Goal: Check status: Check status

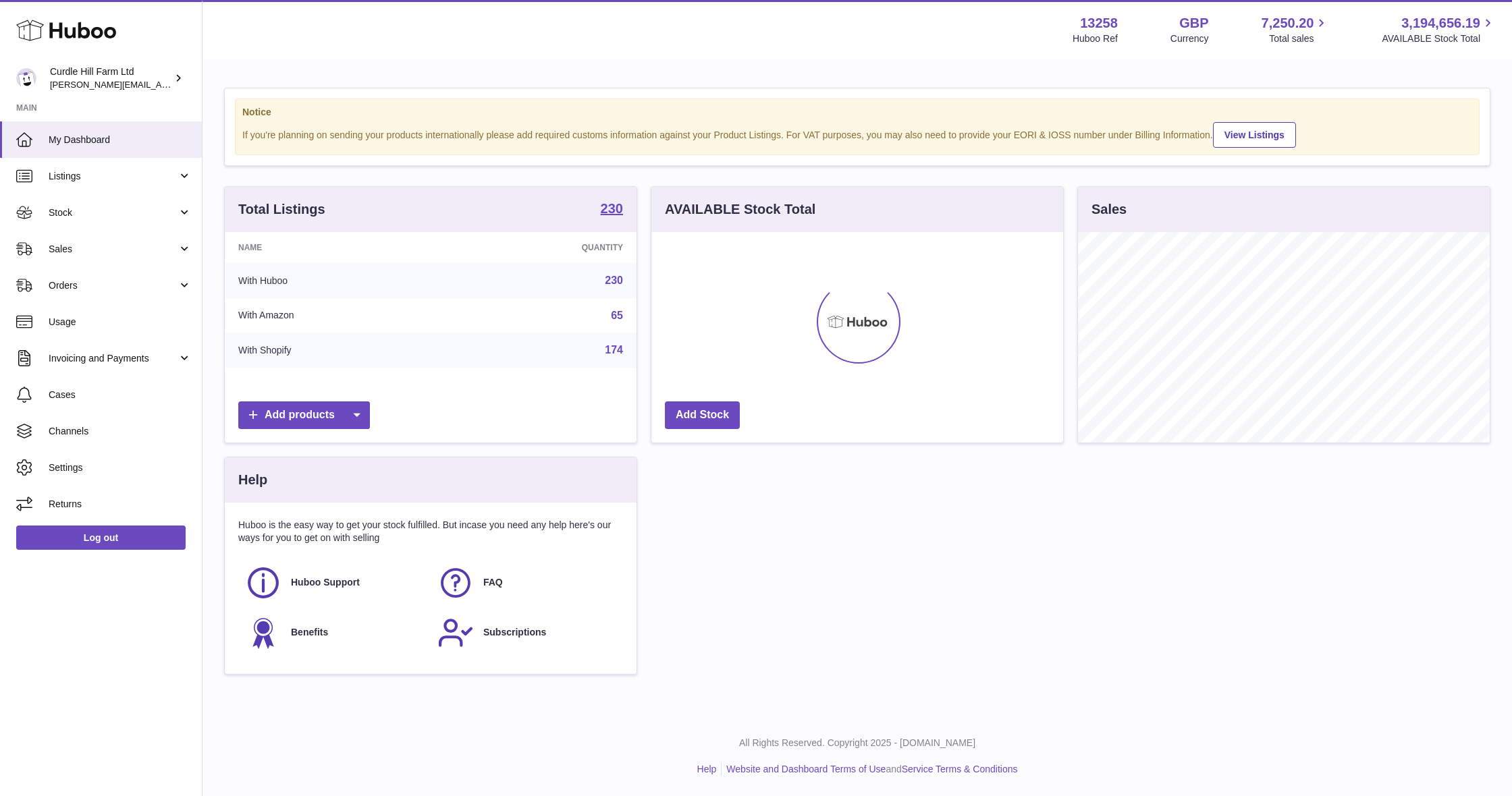
scroll to position [211, 412]
click at [108, 248] on span "Sales" at bounding box center [113, 249] width 129 height 13
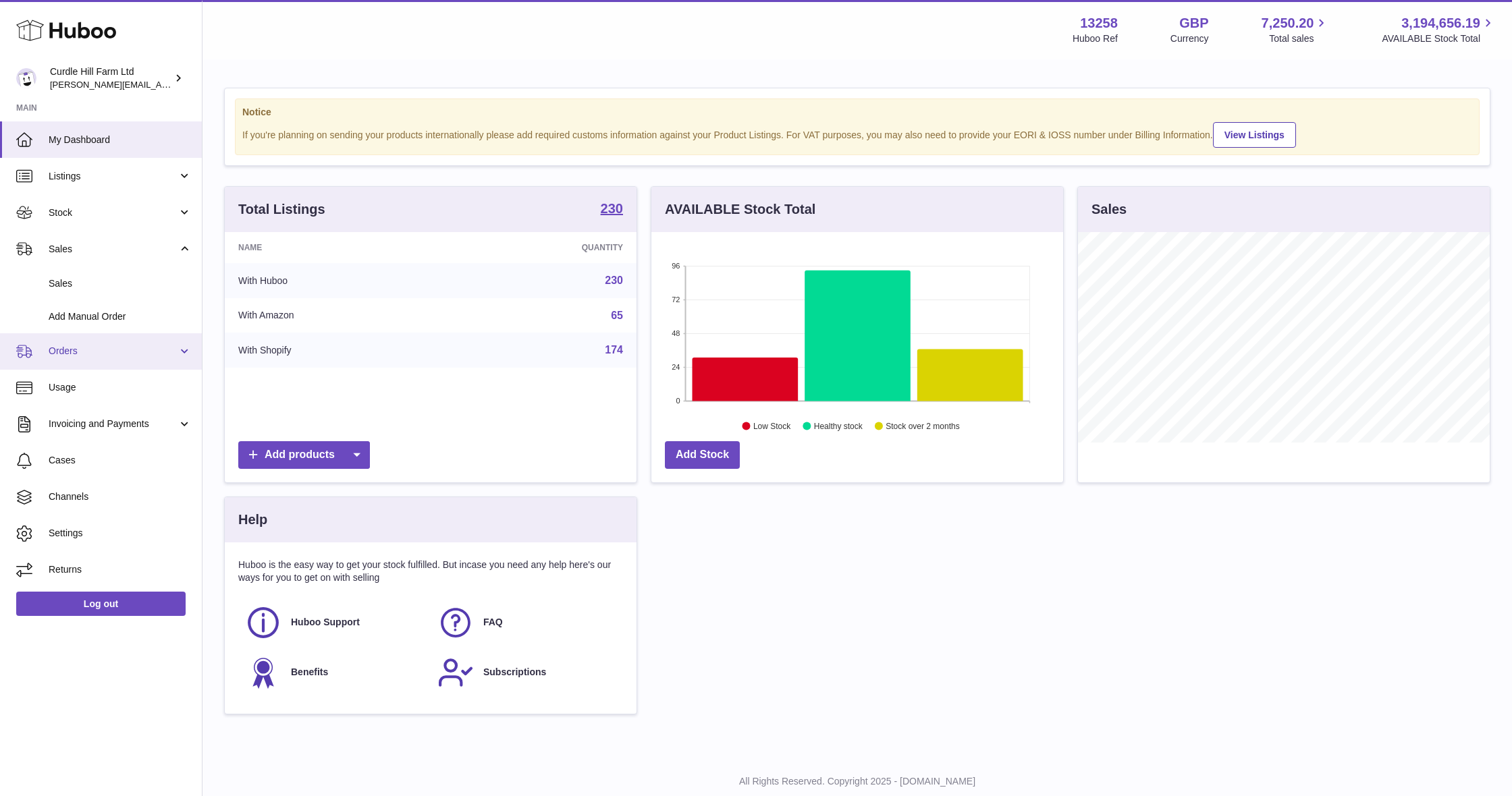
click at [137, 354] on span "Orders" at bounding box center [113, 352] width 129 height 13
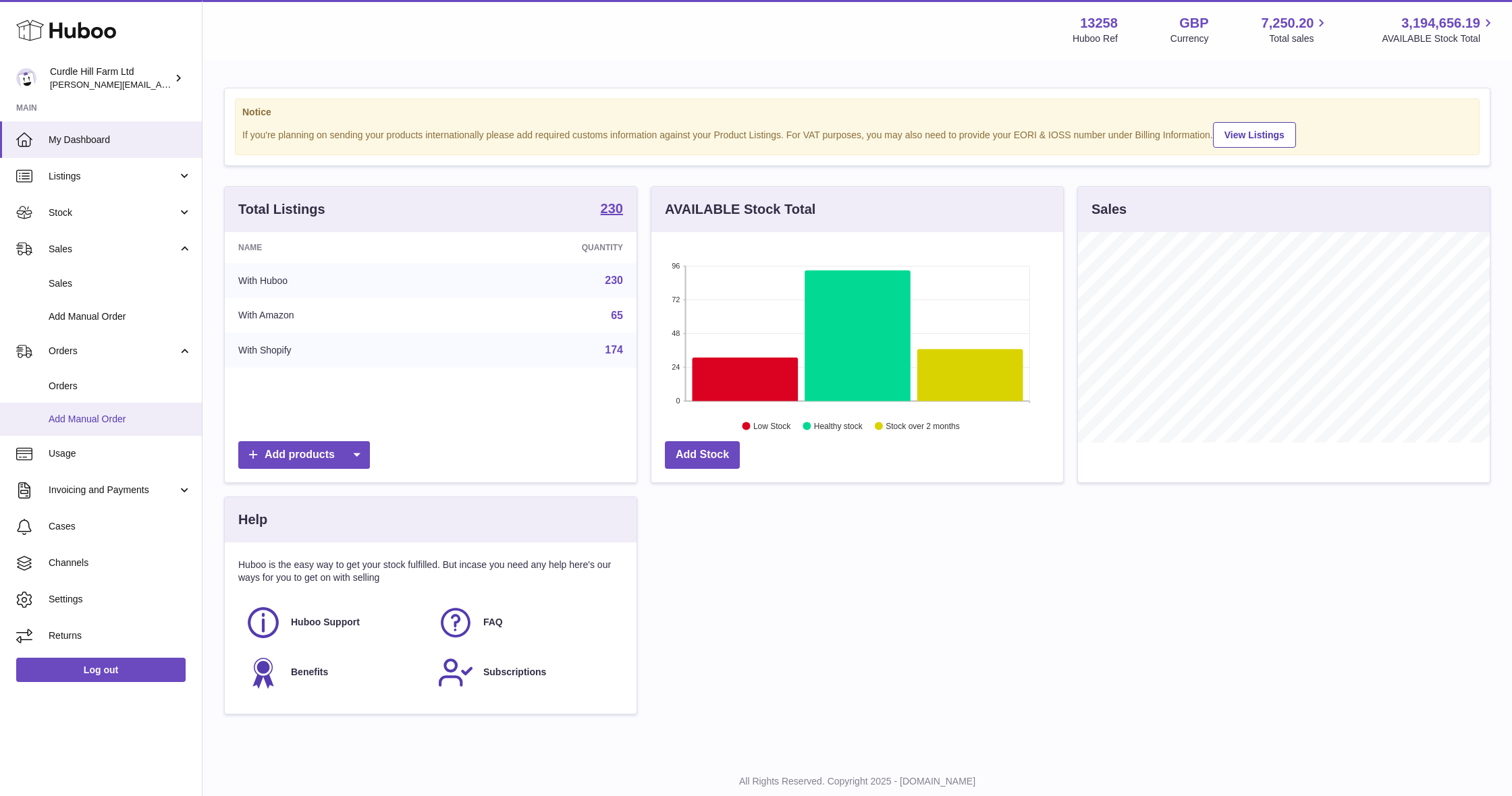
scroll to position [0, 0]
click at [108, 224] on link "Stock" at bounding box center [101, 213] width 202 height 36
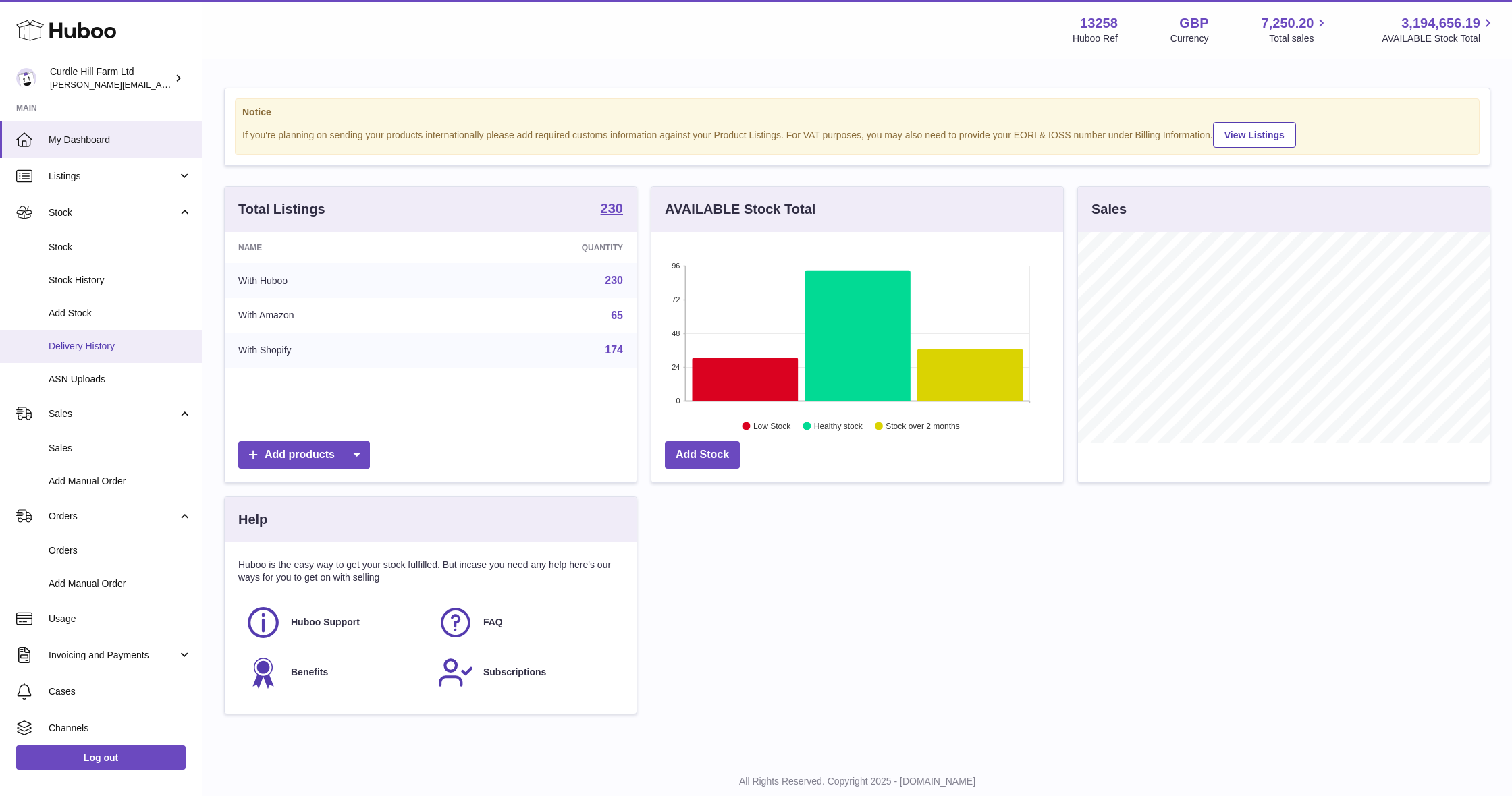
click at [110, 345] on span "Delivery History" at bounding box center [120, 346] width 143 height 13
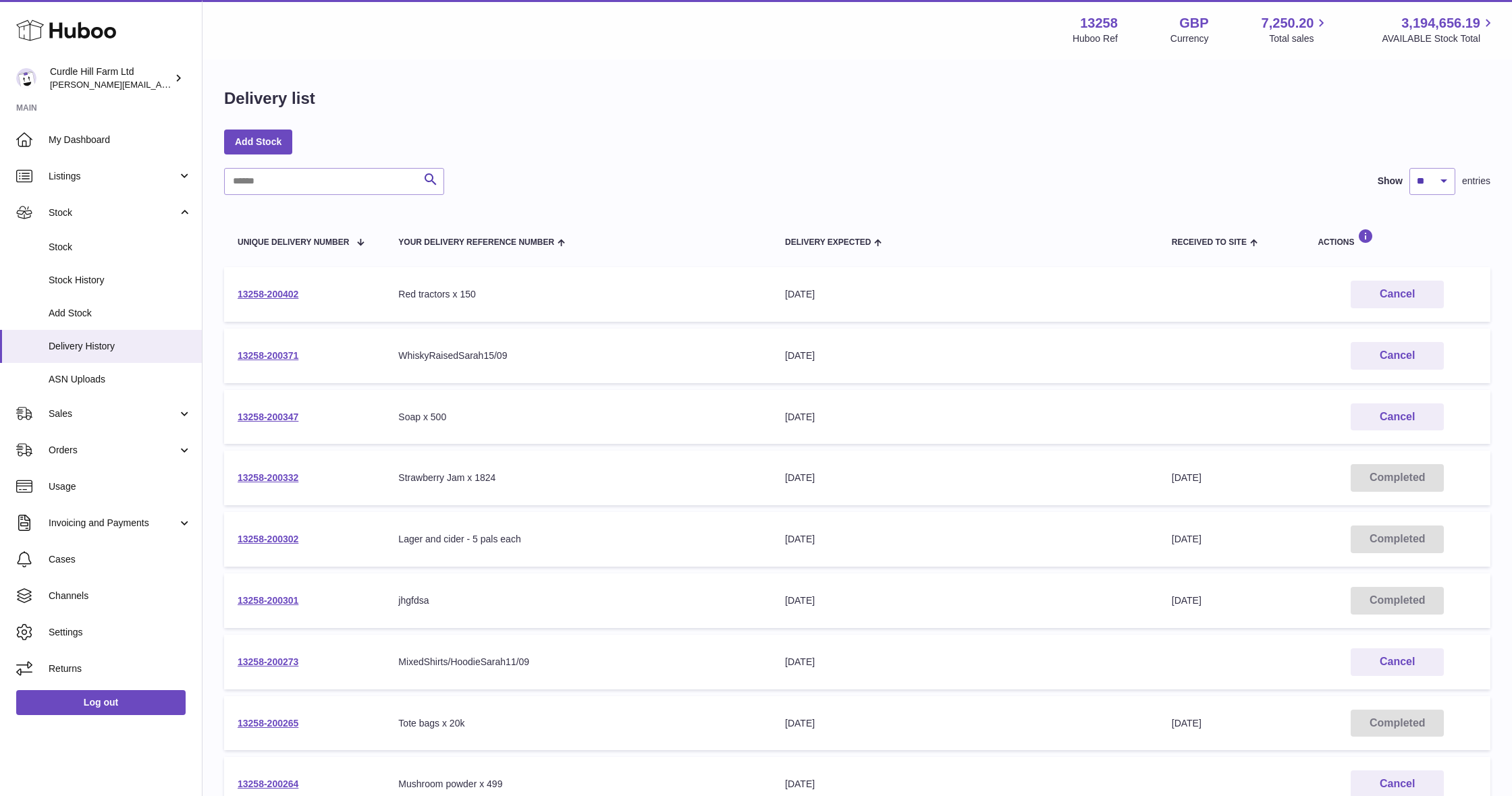
scroll to position [5, 0]
drag, startPoint x: 318, startPoint y: 596, endPoint x: 222, endPoint y: 598, distance: 96.0
click at [222, 598] on div "Delivery list Add Stock Search Show ** ** ** *** entries Unique Delivery Number…" at bounding box center [857, 501] width 1309 height 880
click at [248, 597] on link "13258-200301" at bounding box center [268, 600] width 61 height 11
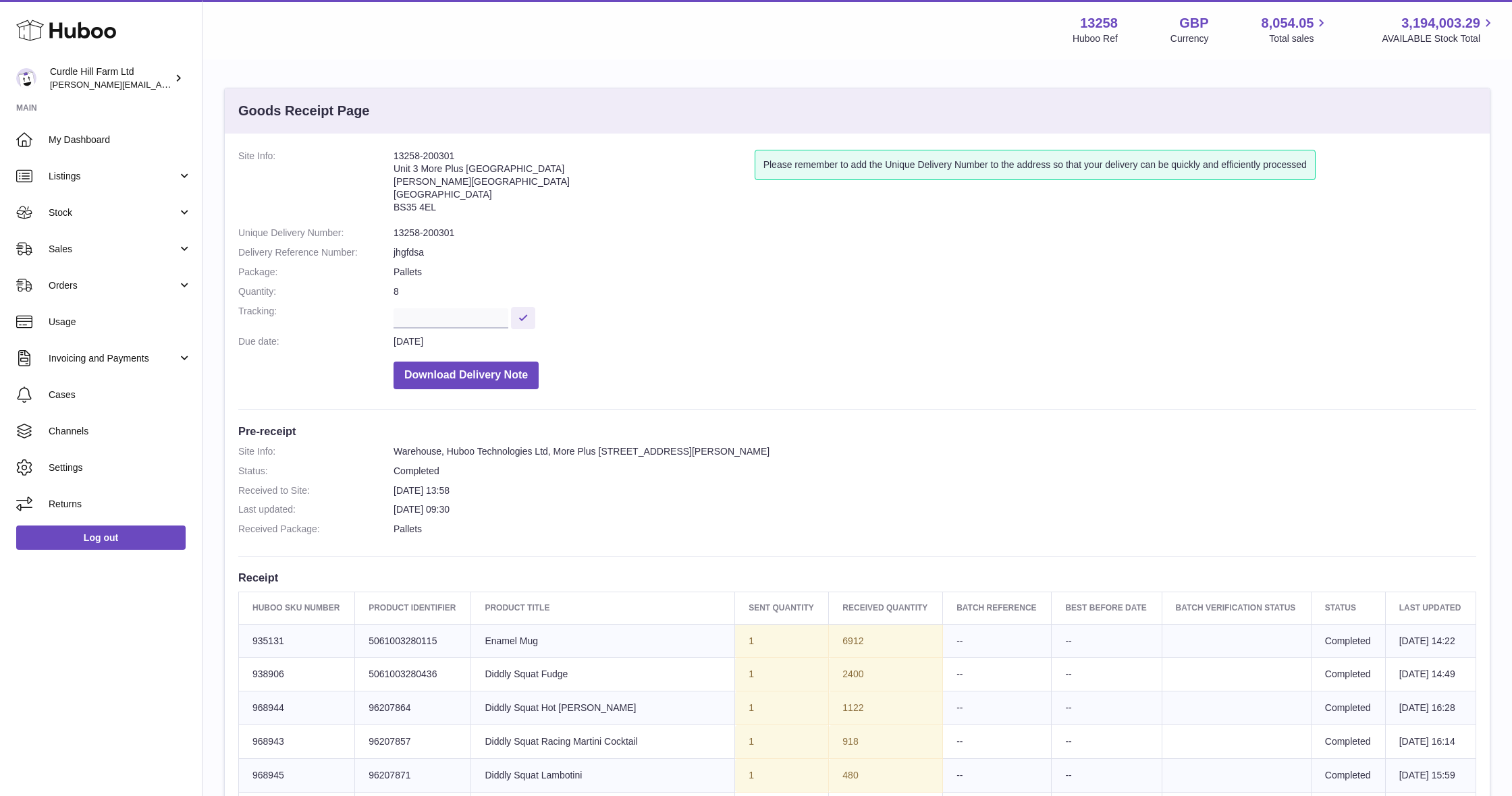
drag, startPoint x: 460, startPoint y: 155, endPoint x: 393, endPoint y: 155, distance: 67.0
click at [393, 155] on dl "Site Info: 13258-200301 Unit [GEOGRAPHIC_DATA][PERSON_NAME][STREET_ADDRESS] Ple…" at bounding box center [857, 272] width 1238 height 246
click at [481, 149] on div "Site Info: 13258-200301 Unit 3 More Plus [GEOGRAPHIC_DATA][PERSON_NAME][STREET_…" at bounding box center [857, 587] width 1265 height 906
drag, startPoint x: 467, startPoint y: 155, endPoint x: 395, endPoint y: 154, distance: 72.0
click at [395, 154] on address "13258-200301 Unit [GEOGRAPHIC_DATA][PERSON_NAME]" at bounding box center [574, 184] width 361 height 70
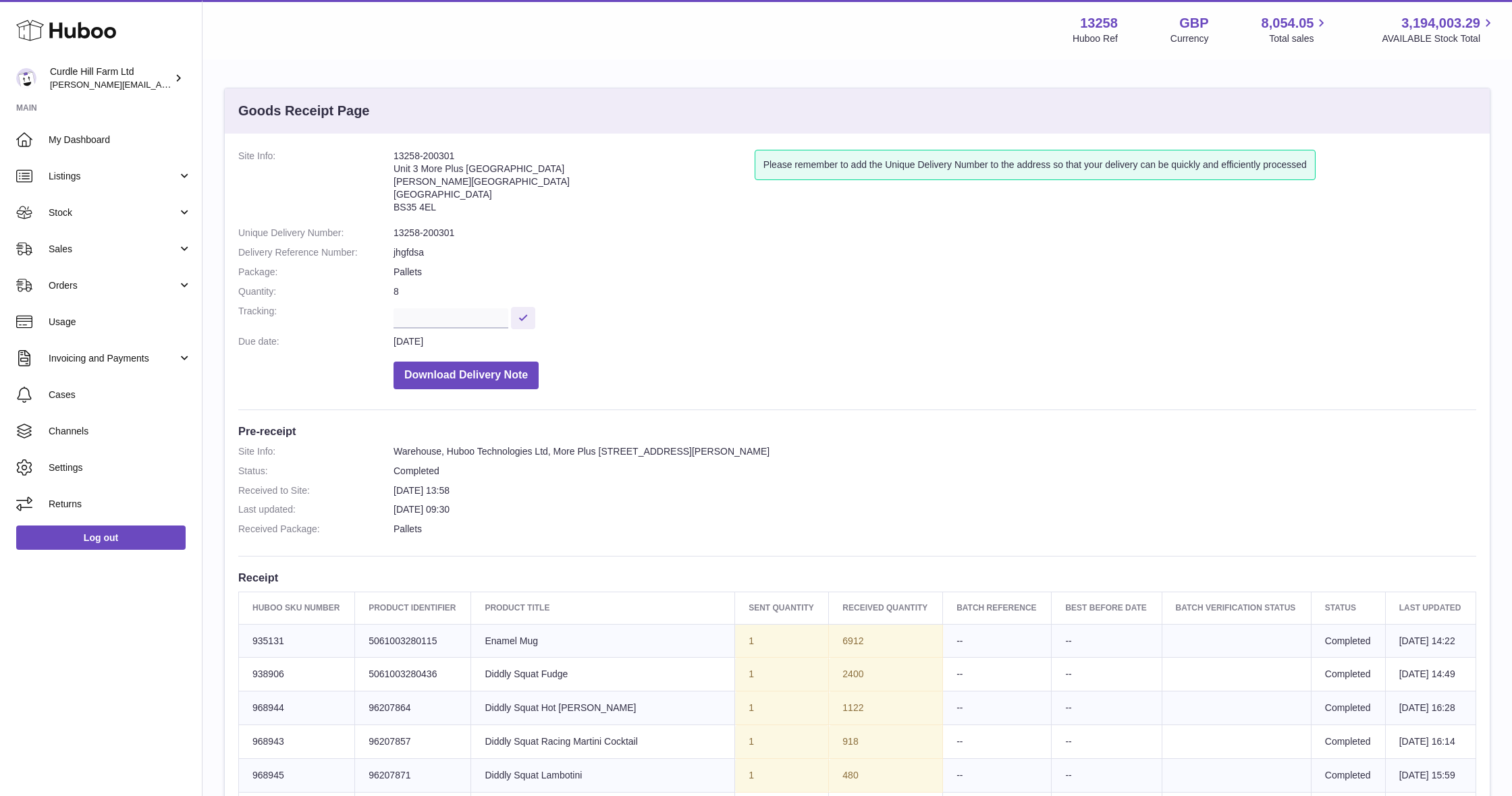
copy address "13258-200301"
